Goal: Check status: Check status

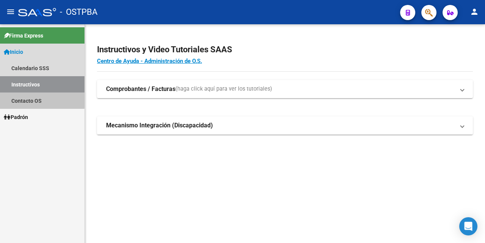
click at [28, 98] on link "Contacto OS" at bounding box center [42, 100] width 84 height 16
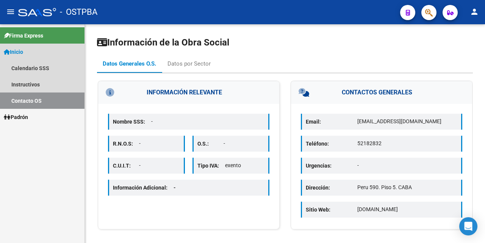
click at [23, 45] on link "Inicio" at bounding box center [42, 52] width 84 height 16
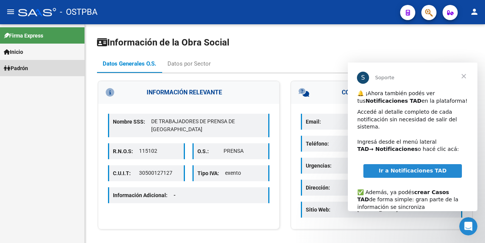
click at [22, 67] on span "Padrón" at bounding box center [16, 68] width 24 height 8
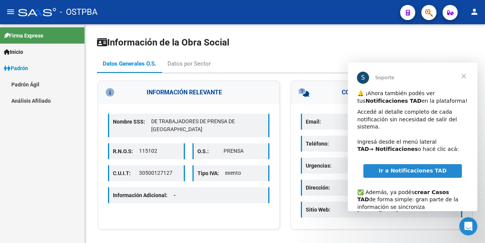
click at [23, 101] on link "Análisis Afiliado" at bounding box center [42, 100] width 84 height 16
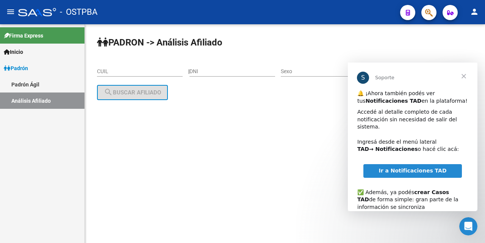
click at [464, 77] on span "Cerrar" at bounding box center [463, 76] width 27 height 27
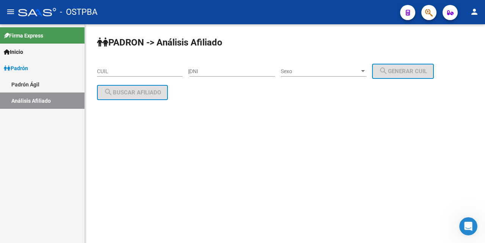
click at [104, 70] on input "CUIL" at bounding box center [140, 71] width 86 height 6
click at [142, 64] on div "20 CUIL" at bounding box center [140, 68] width 86 height 15
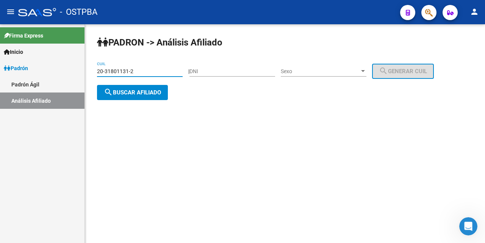
type input "20-31801131-2"
click at [365, 70] on div at bounding box center [363, 71] width 4 height 2
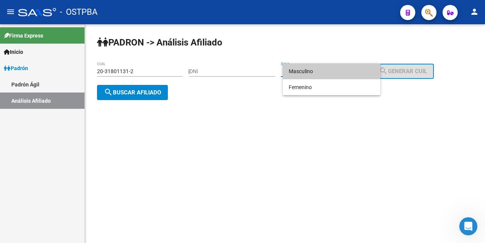
click at [322, 74] on span "Masculino" at bounding box center [332, 71] width 86 height 16
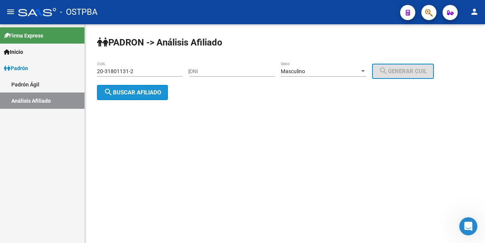
click at [137, 91] on span "search Buscar afiliado" at bounding box center [132, 92] width 57 height 7
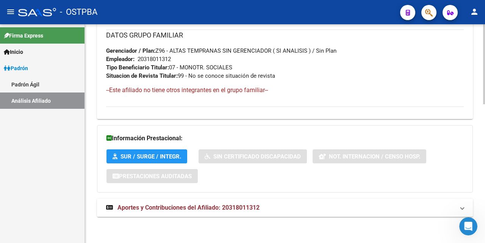
scroll to position [380, 0]
click at [210, 209] on span "Aportes y Contribuciones del Afiliado: 20318011312" at bounding box center [188, 206] width 142 height 7
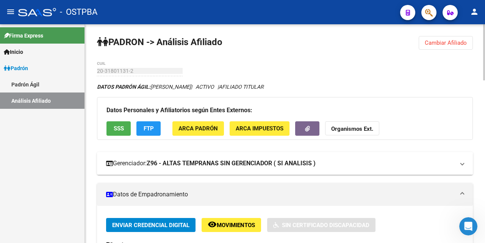
scroll to position [0, 0]
